Goal: Task Accomplishment & Management: Manage account settings

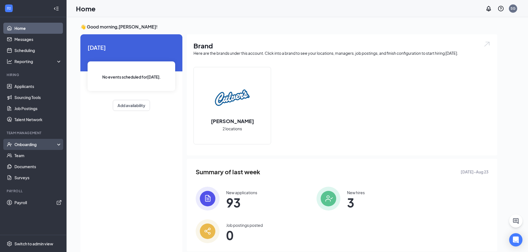
click at [33, 144] on div "Onboarding" at bounding box center [35, 145] width 43 height 6
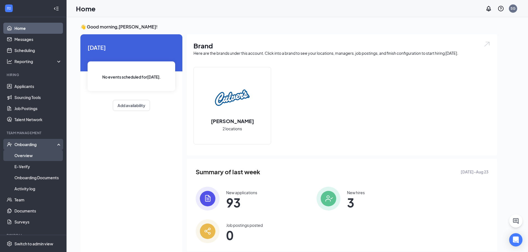
click at [33, 158] on link "Overview" at bounding box center [37, 155] width 47 height 11
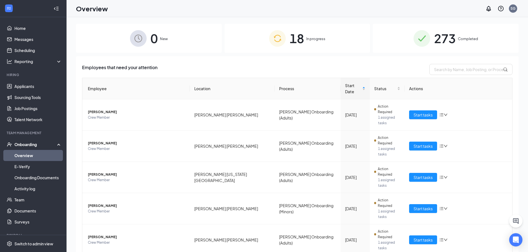
click at [294, 45] on span "18" at bounding box center [296, 38] width 14 height 19
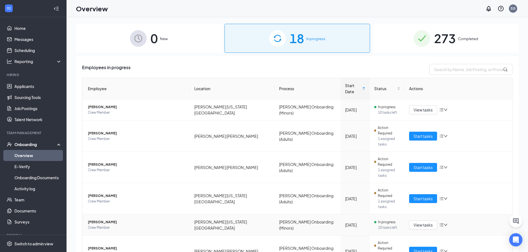
scroll to position [62, 0]
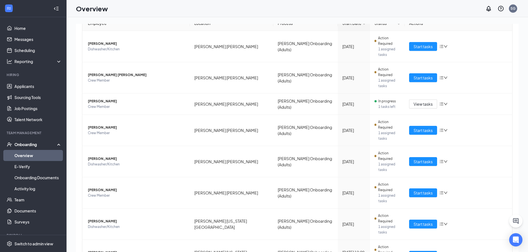
scroll to position [22, 0]
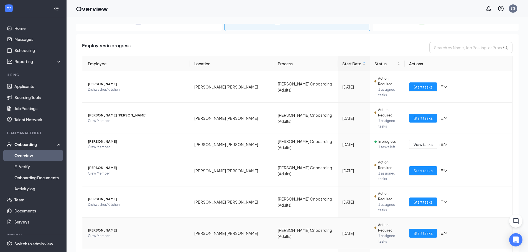
click at [104, 234] on span "Crew Member" at bounding box center [137, 237] width 98 height 6
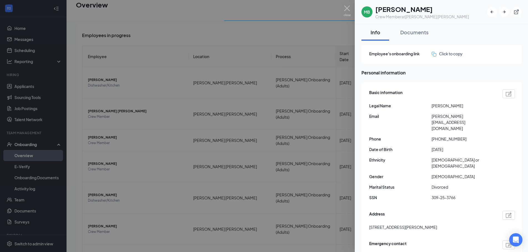
scroll to position [25, 0]
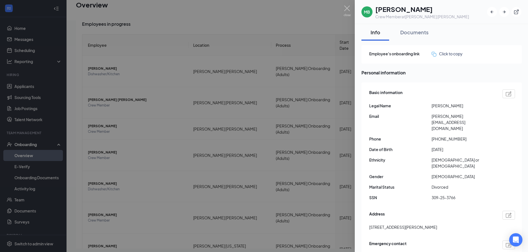
click at [345, 9] on img at bounding box center [346, 11] width 7 height 11
